Goal: Task Accomplishment & Management: Use online tool/utility

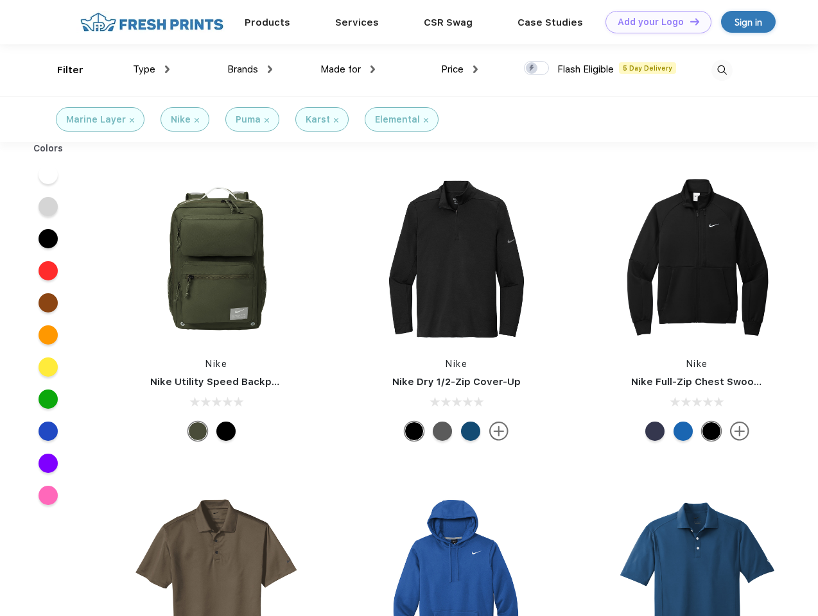
click at [653, 22] on link "Add your Logo Design Tool" at bounding box center [658, 22] width 106 height 22
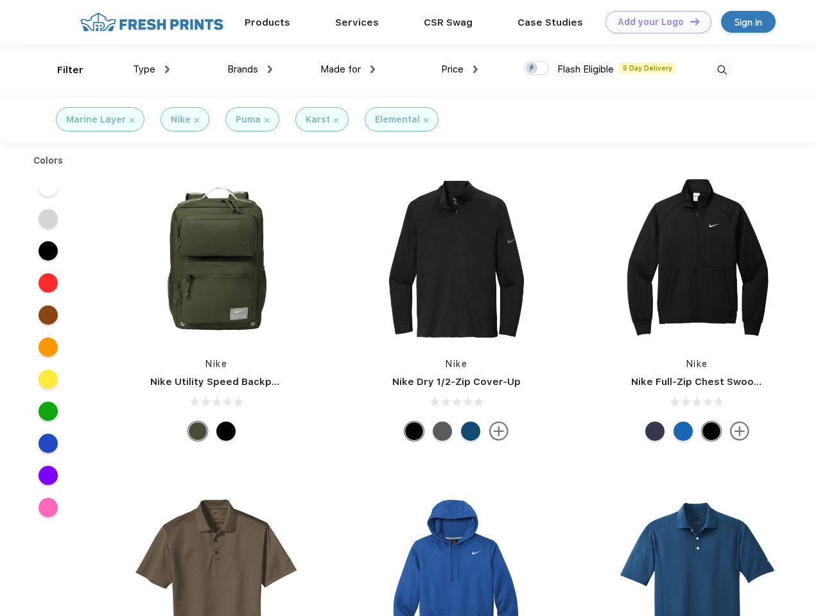
click at [0, 0] on div "Design Tool" at bounding box center [0, 0] width 0 height 0
click at [689, 21] on link "Add your Logo Design Tool" at bounding box center [658, 22] width 106 height 22
click at [62, 70] on div "Filter" at bounding box center [70, 70] width 26 height 15
click at [151, 69] on span "Type" at bounding box center [144, 70] width 22 height 12
click at [250, 69] on span "Brands" at bounding box center [242, 70] width 31 height 12
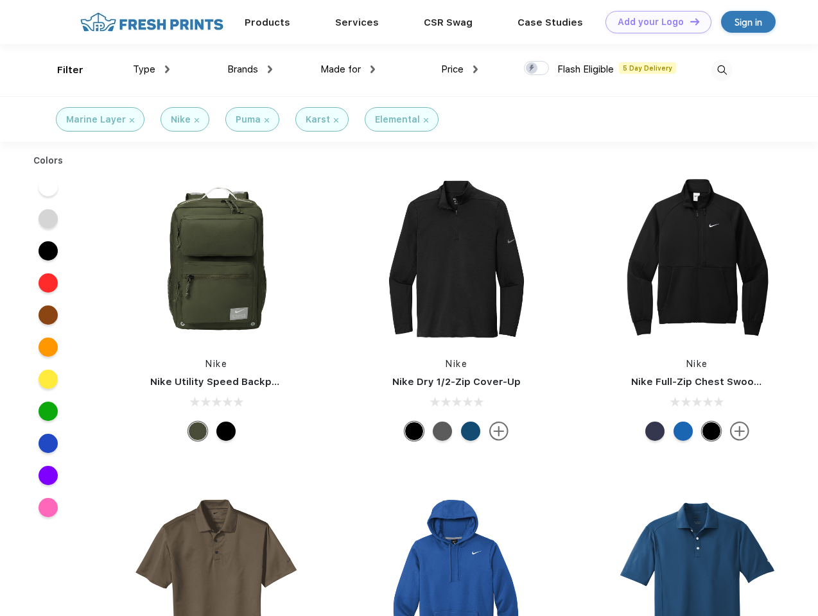
click at [348, 69] on span "Made for" at bounding box center [340, 70] width 40 height 12
click at [460, 69] on span "Price" at bounding box center [452, 70] width 22 height 12
click at [537, 69] on div at bounding box center [536, 68] width 25 height 14
click at [532, 69] on input "checkbox" at bounding box center [528, 64] width 8 height 8
click at [722, 70] on img at bounding box center [721, 70] width 21 height 21
